Goal: Information Seeking & Learning: Learn about a topic

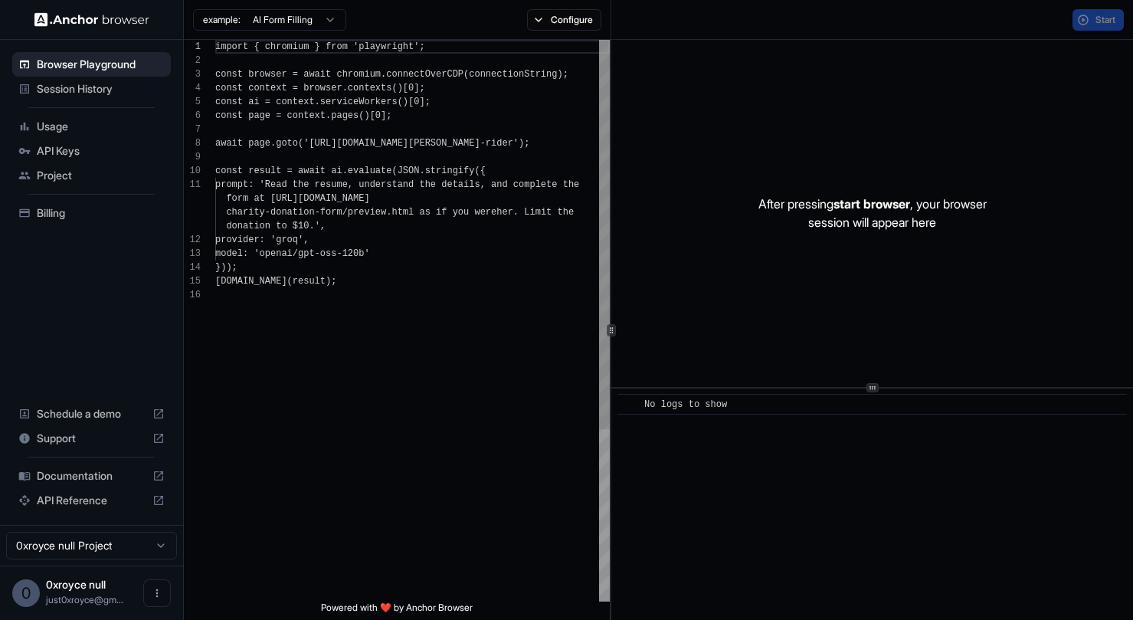
scroll to position [138, 0]
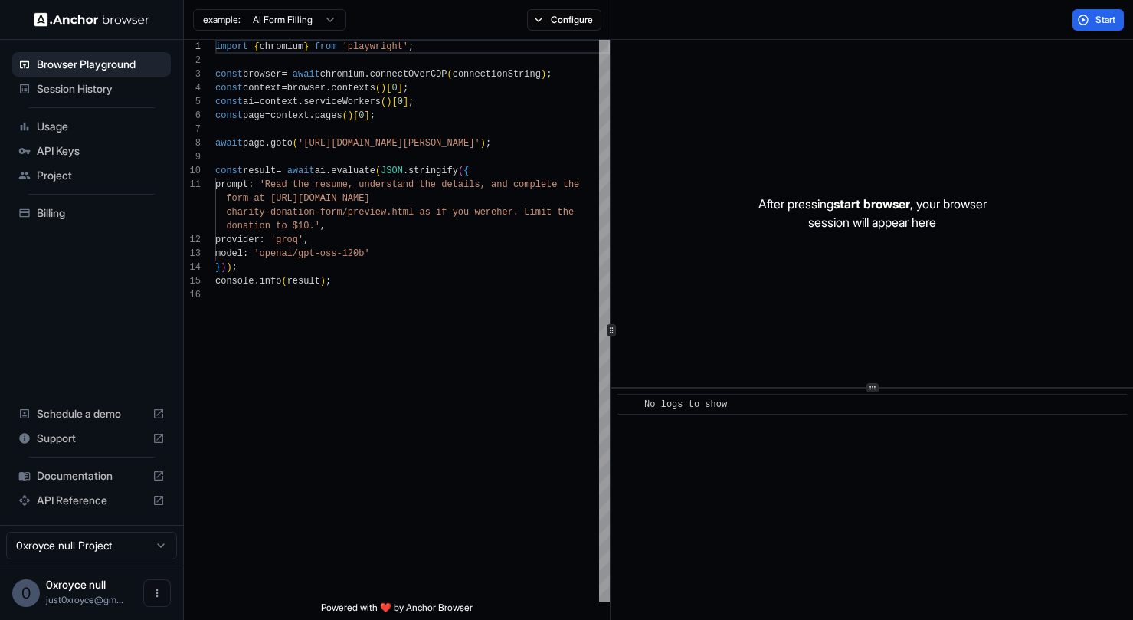
click at [57, 216] on span "Billing" at bounding box center [101, 212] width 128 height 15
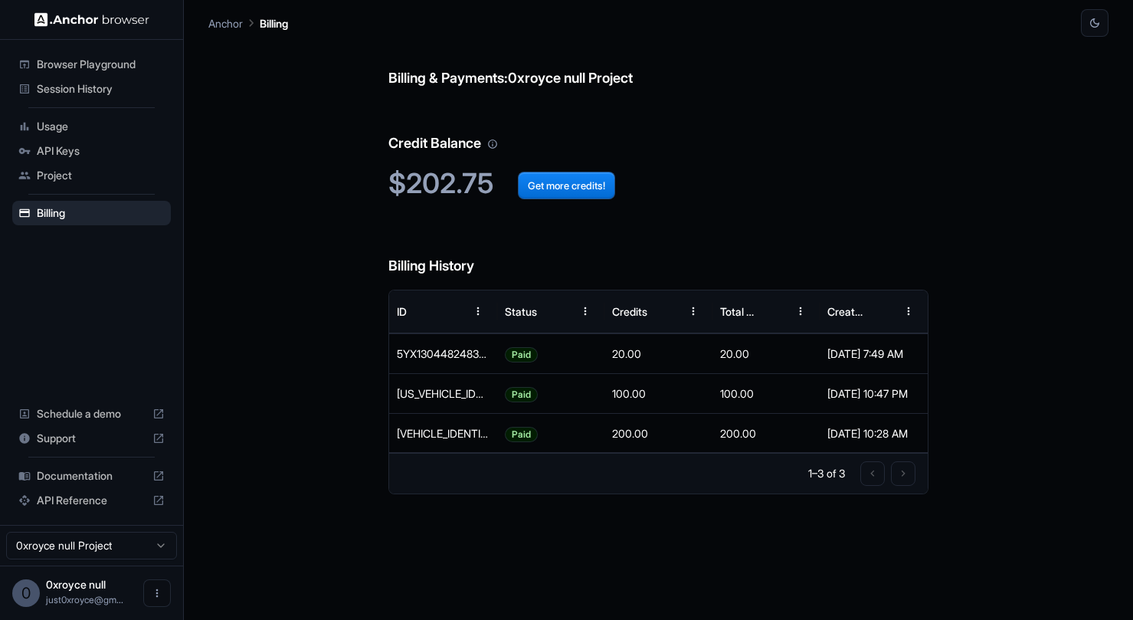
click at [82, 96] on span "Session History" at bounding box center [101, 88] width 128 height 15
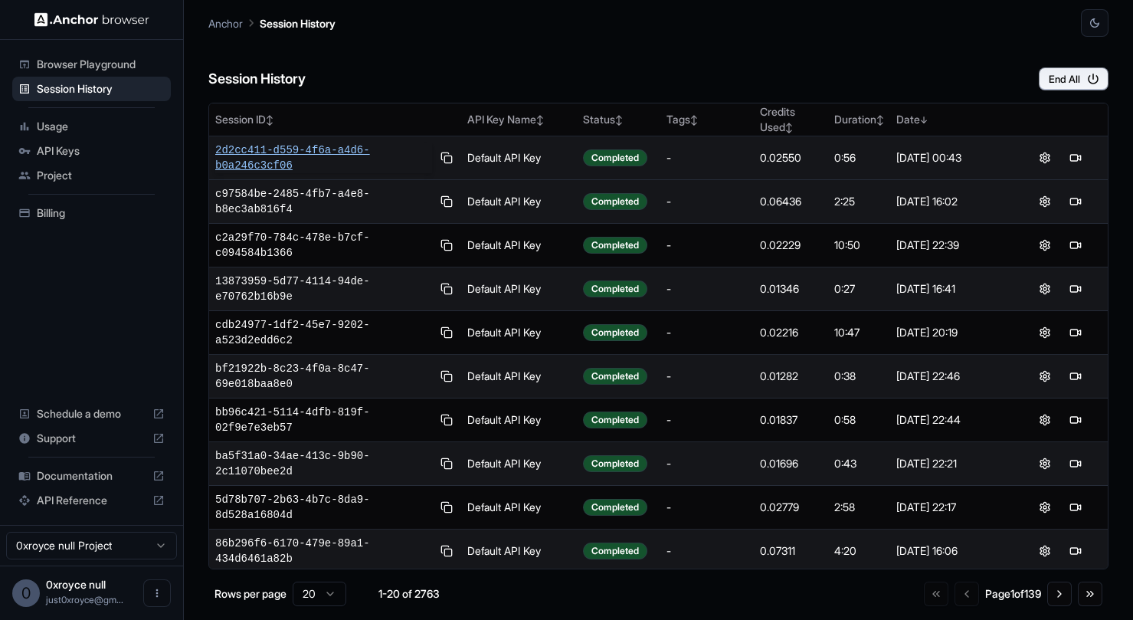
click at [397, 160] on span "2d2cc411-d559-4f6a-a4d6-b0a246c3cf06" at bounding box center [323, 157] width 217 height 31
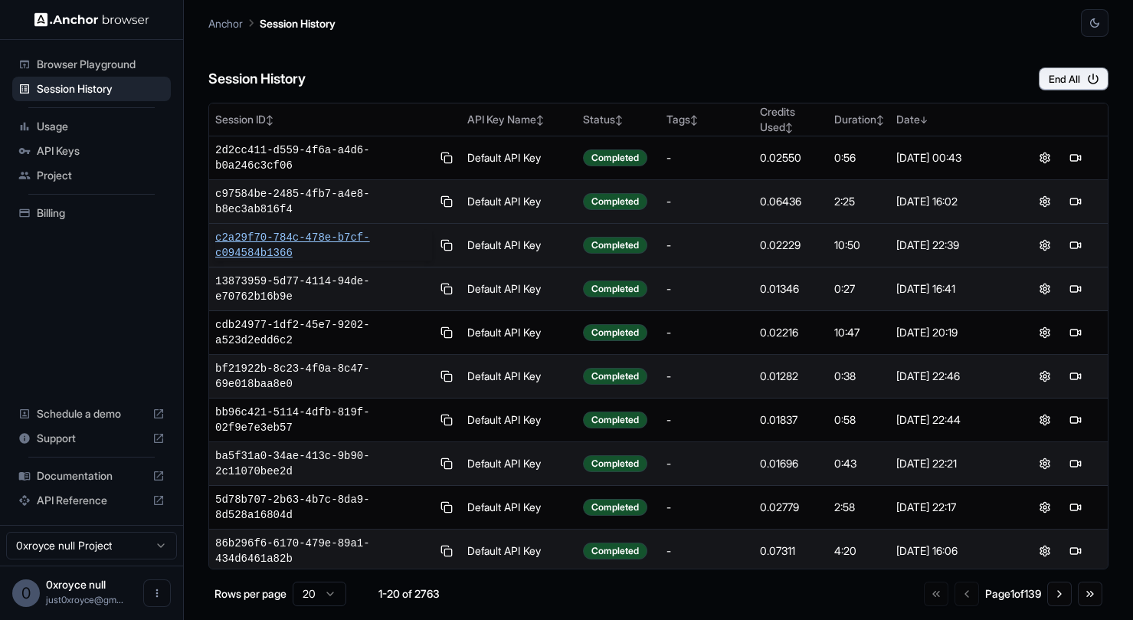
click at [325, 234] on span "c2a29f70-784c-478e-b7cf-c094584b1366" at bounding box center [323, 245] width 217 height 31
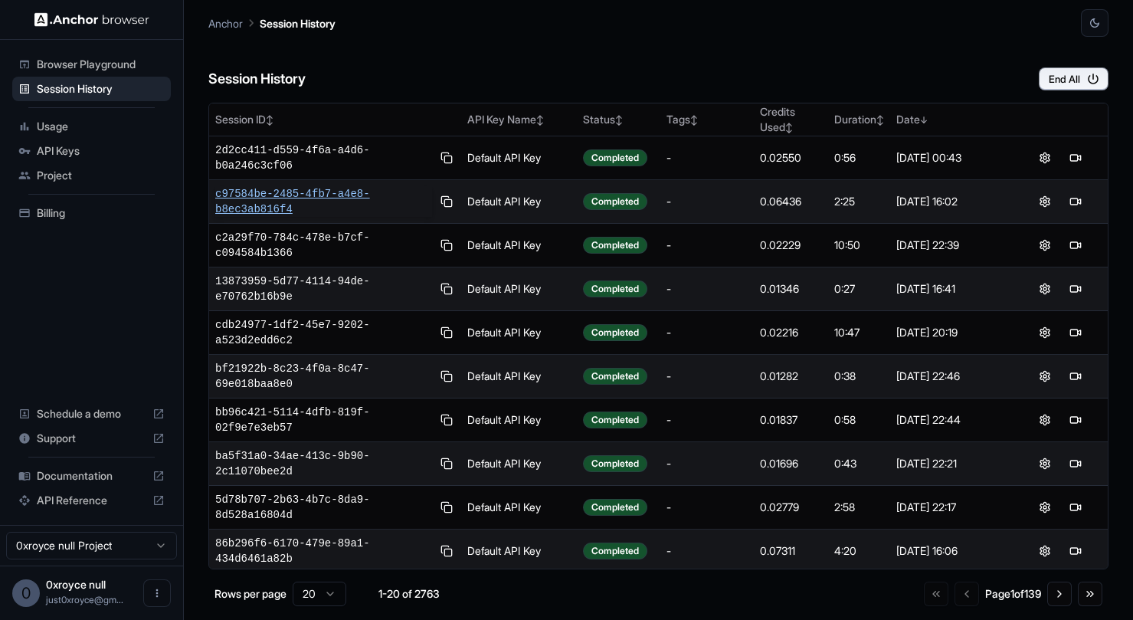
click at [408, 208] on span "c97584be-2485-4fb7-a4e8-b8ec3ab816f4" at bounding box center [323, 201] width 217 height 31
click at [90, 64] on span "Browser Playground" at bounding box center [101, 64] width 128 height 15
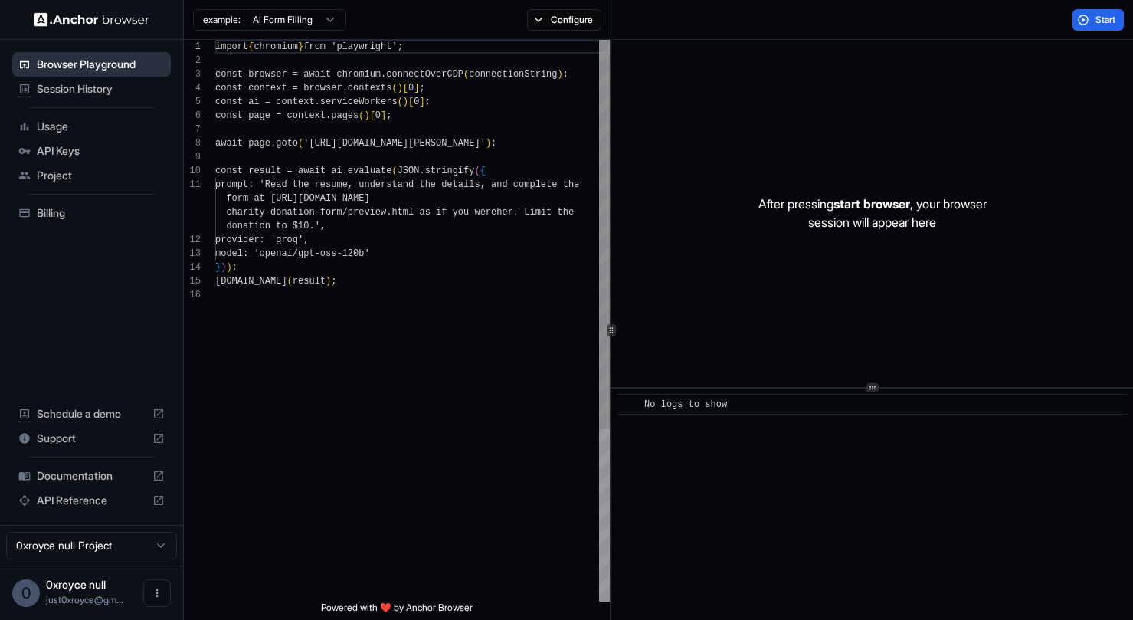
scroll to position [138, 0]
